Goal: Information Seeking & Learning: Learn about a topic

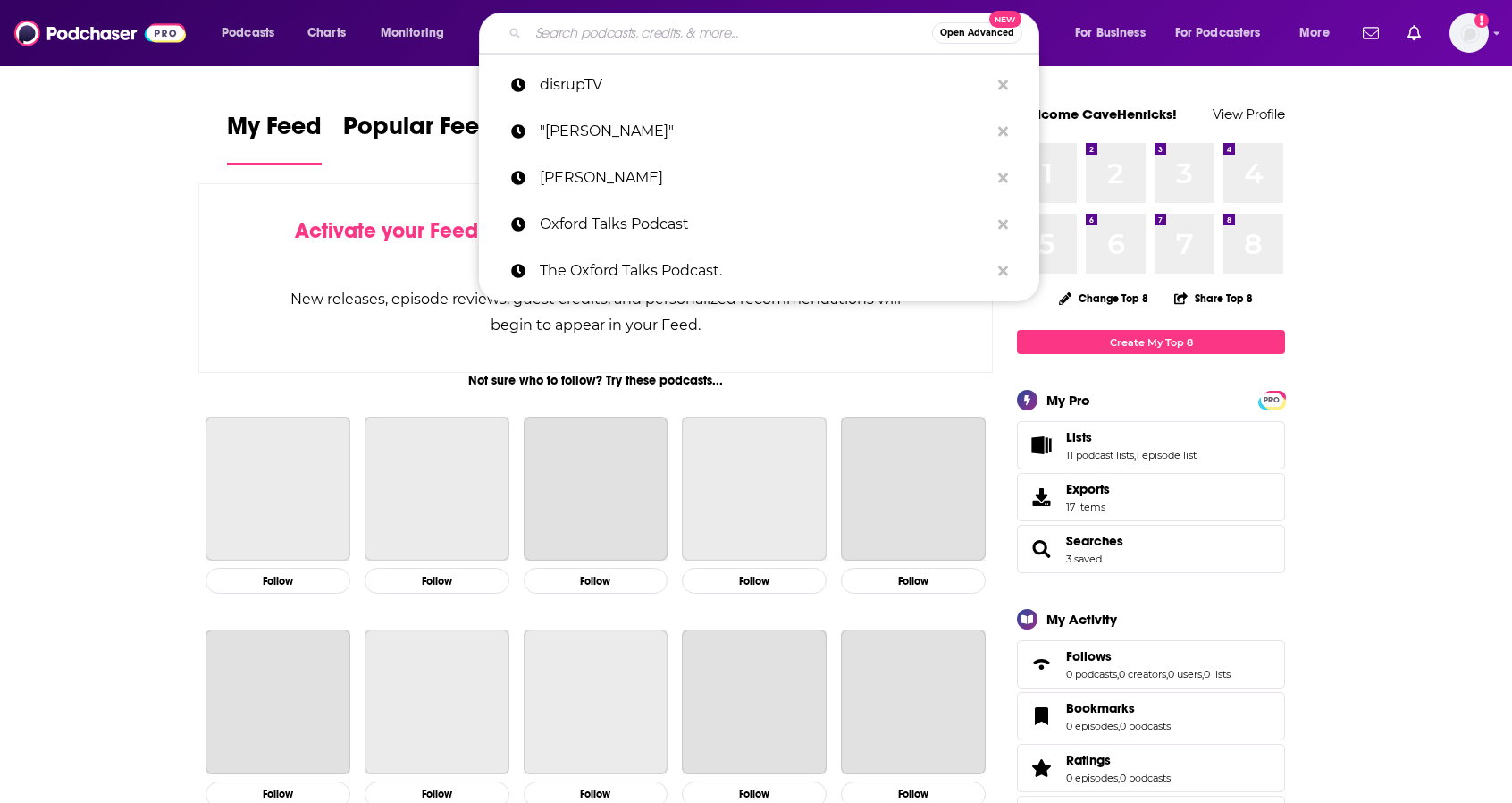
click at [751, 22] on input "Search podcasts, credits, & more..." at bounding box center [730, 33] width 404 height 29
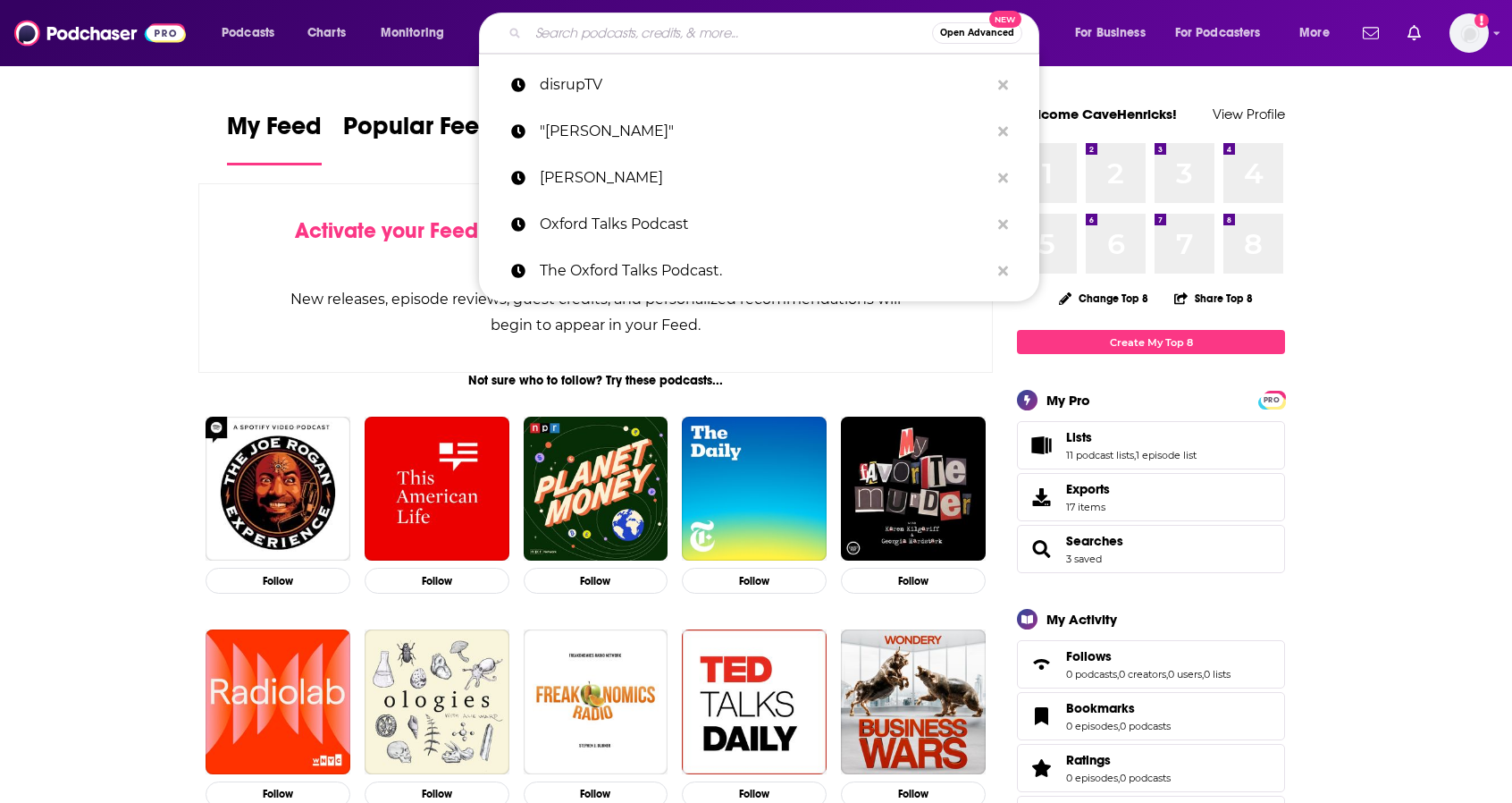
paste input "The Simplifiers Podcast"
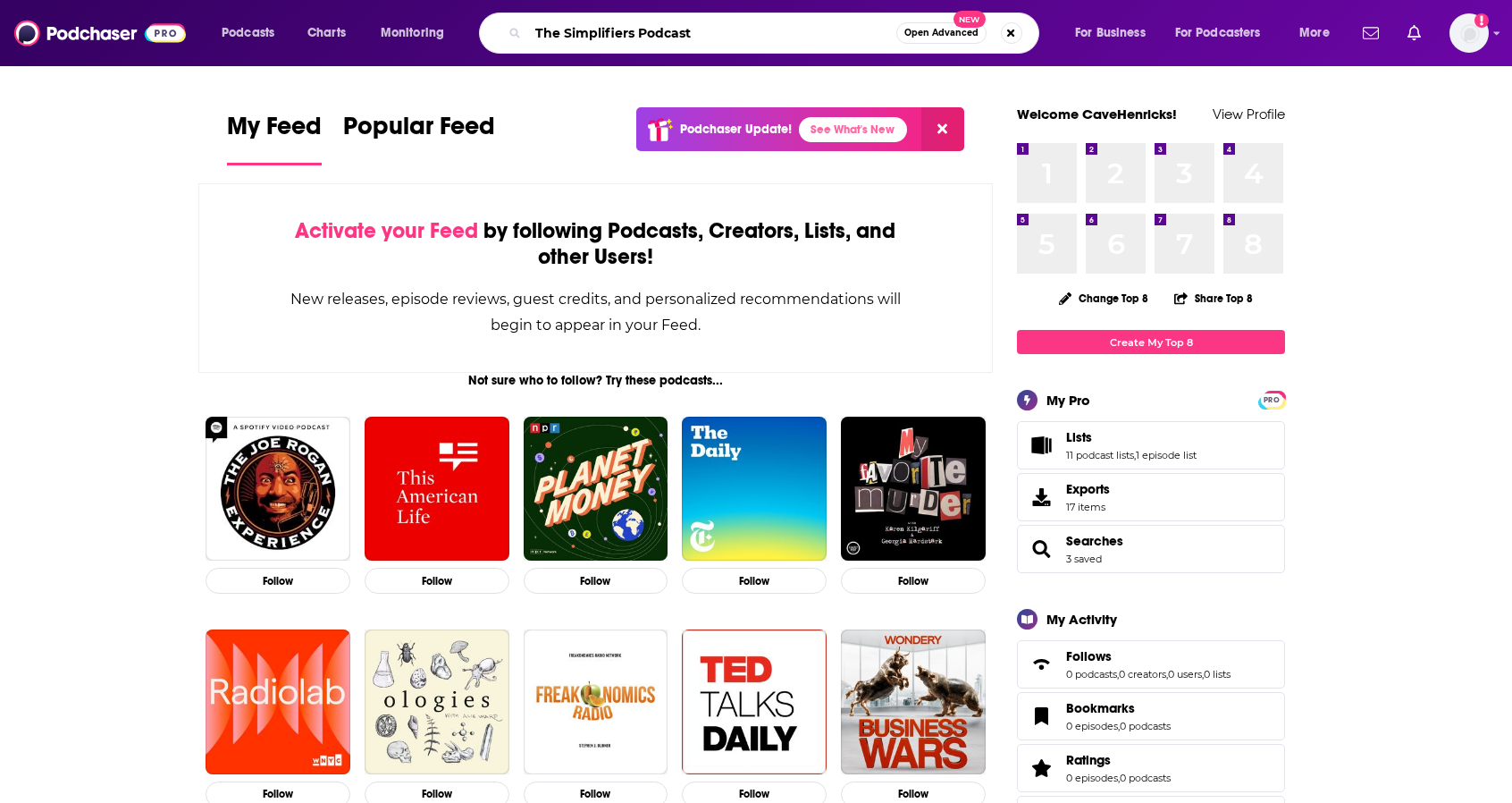
type input "The Simplifiers Podcast"
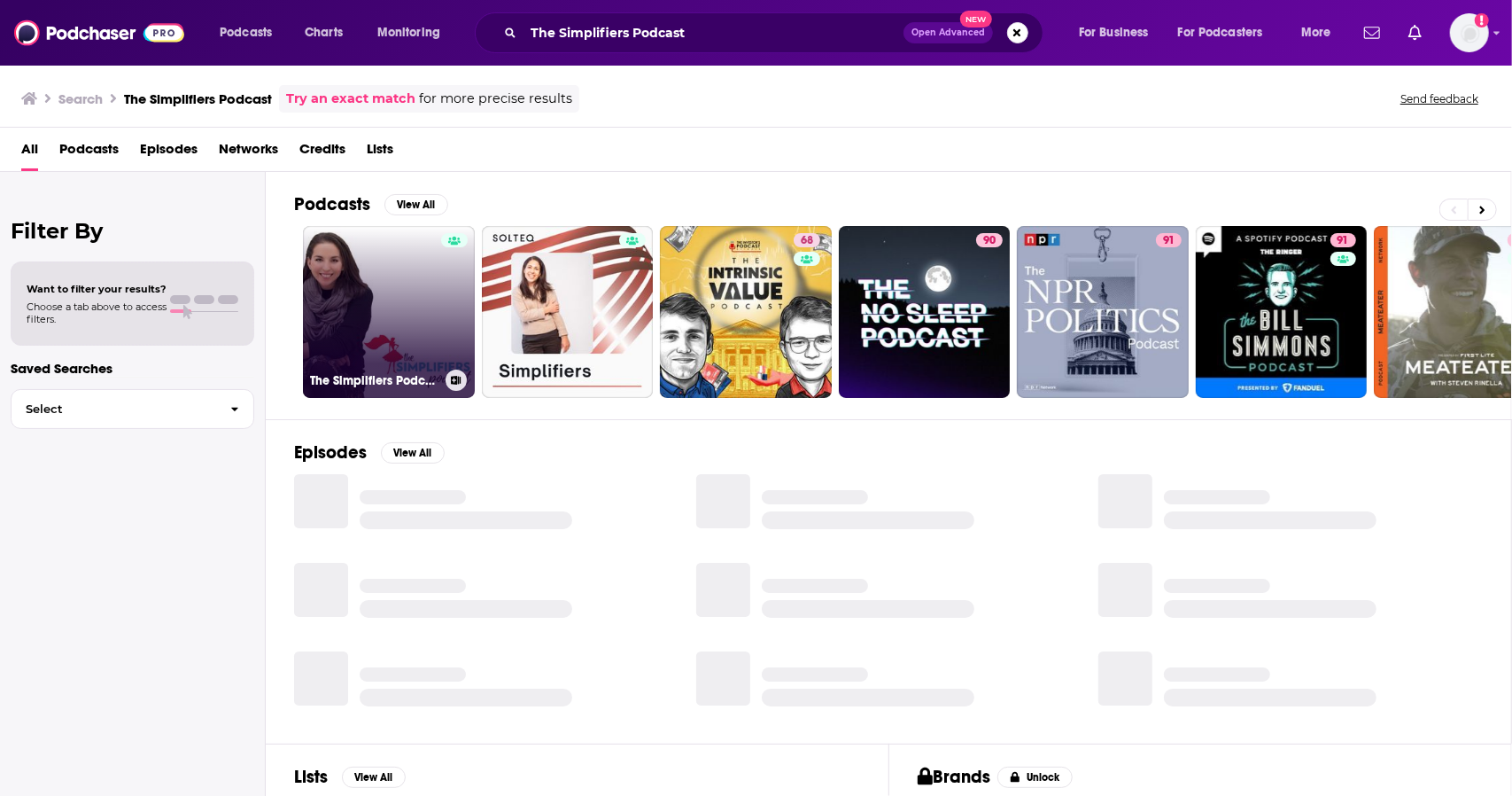
click at [420, 303] on link "The Simplifiers Podcast" at bounding box center [389, 312] width 172 height 172
